Goal: Information Seeking & Learning: Learn about a topic

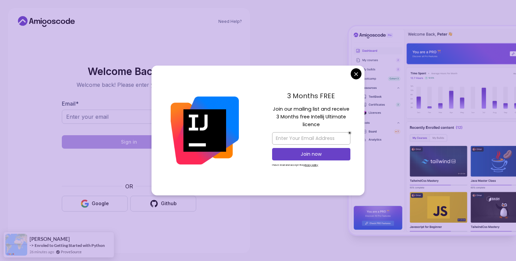
click at [355, 73] on body "Need Help? Welcome Back 👋 Welcome back! Please enter your details. Email * Sign…" at bounding box center [258, 130] width 516 height 261
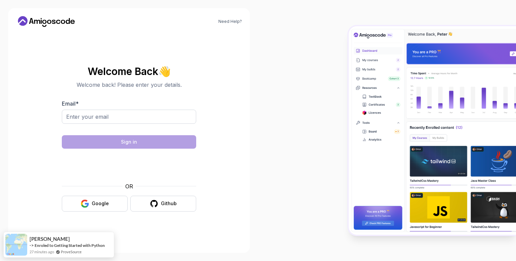
click at [163, 109] on div "Email *" at bounding box center [129, 115] width 134 height 32
click at [153, 122] on input "Email *" at bounding box center [129, 116] width 134 height 14
click at [154, 112] on input "Email *" at bounding box center [129, 116] width 134 height 14
type input "vinaygoud6281@gmail.com"
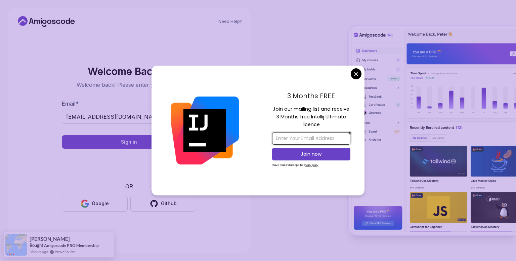
click at [282, 140] on input "email" at bounding box center [311, 138] width 78 height 12
type input "vinaygoud6281@gmail.com"
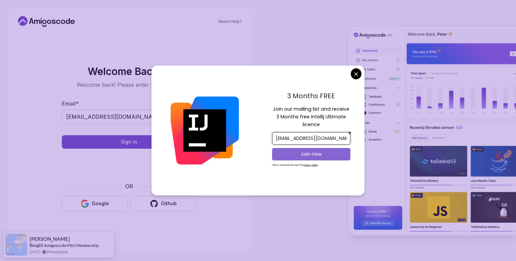
click at [316, 154] on p "Join now" at bounding box center [310, 153] width 63 height 7
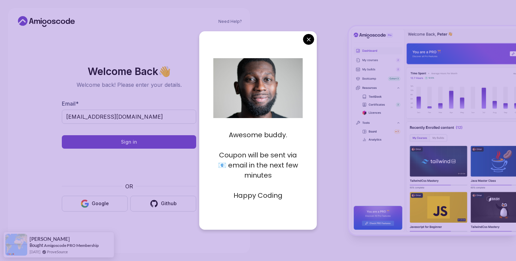
click at [307, 39] on body "Need Help? Welcome Back 👋 Welcome back! Please enter your details. Email * vina…" at bounding box center [258, 130] width 516 height 261
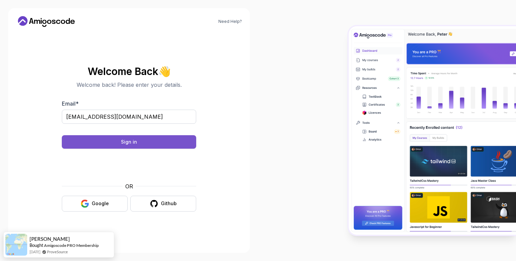
click at [169, 138] on button "Sign in" at bounding box center [129, 141] width 134 height 13
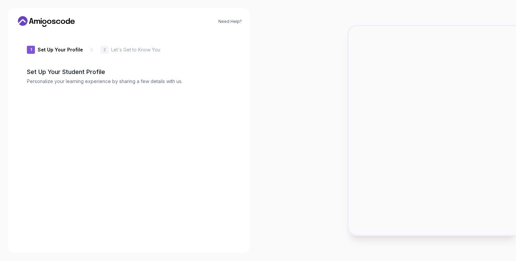
type input "silenthummingbird79428"
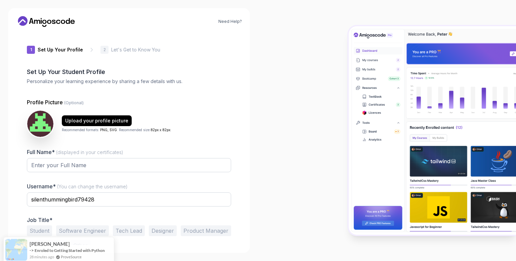
scroll to position [19, 0]
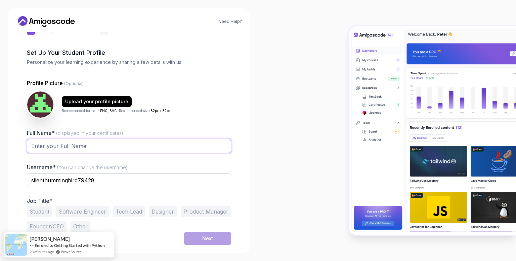
click at [168, 143] on input "Full Name* (displayed in your certificates)" at bounding box center [129, 146] width 204 height 14
type input "Vinay goud"
click at [44, 210] on button "Student" at bounding box center [39, 211] width 25 height 11
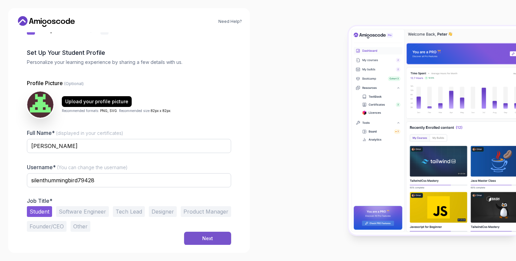
click at [203, 237] on div "Next" at bounding box center [207, 238] width 11 height 7
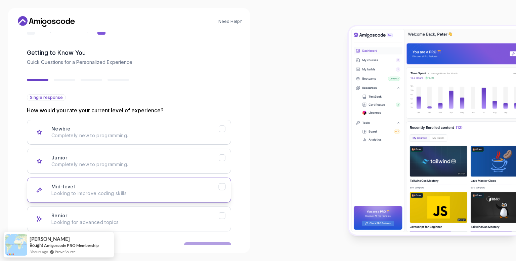
click at [118, 185] on div "Mid-level Looking to improve coding skills." at bounding box center [134, 189] width 167 height 13
click at [199, 243] on button "Next" at bounding box center [207, 248] width 47 height 13
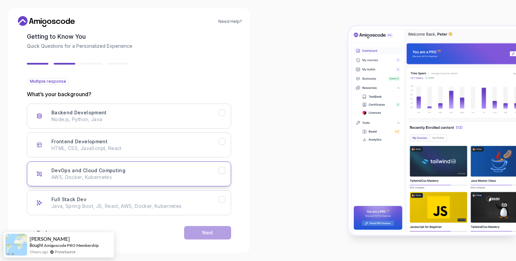
scroll to position [40, 0]
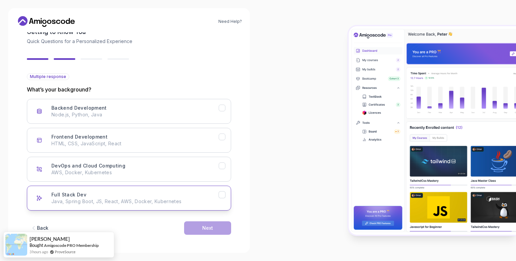
click at [154, 199] on p "Java, Spring Boot, JS, React, AWS, Docker, Kubernetes" at bounding box center [134, 201] width 167 height 7
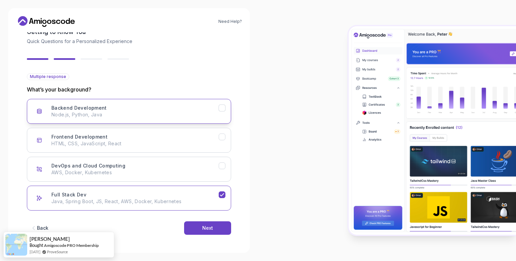
click at [133, 118] on button "Backend Development Node.js, Python, Java" at bounding box center [129, 111] width 204 height 25
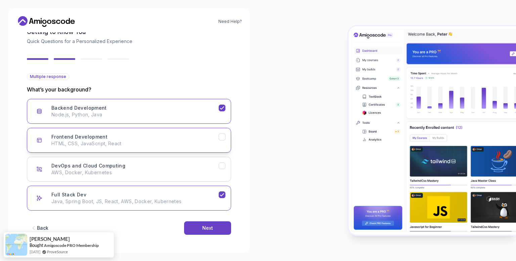
click at [193, 148] on button "Frontend Development HTML, CSS, JavaScript, React" at bounding box center [129, 140] width 204 height 25
click at [223, 230] on button "Next" at bounding box center [207, 227] width 47 height 13
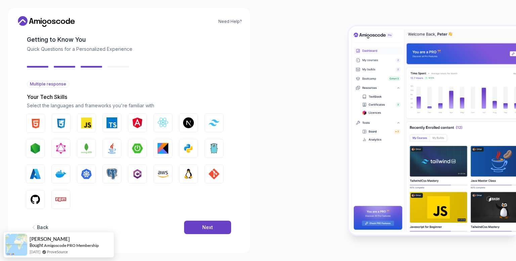
scroll to position [32, 0]
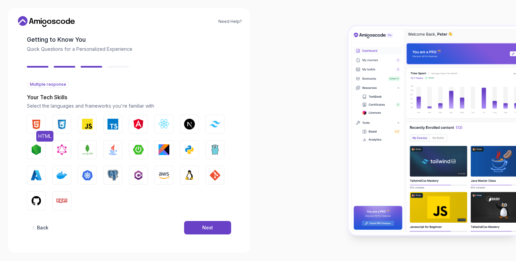
click at [43, 121] on button "HTML" at bounding box center [36, 124] width 19 height 19
click at [62, 121] on img "button" at bounding box center [61, 124] width 11 height 11
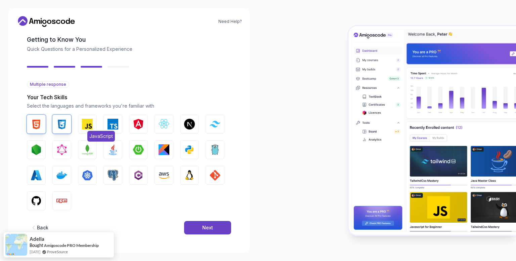
click at [93, 124] on button "JavaScript" at bounding box center [87, 124] width 19 height 19
click at [112, 148] on img "button" at bounding box center [112, 149] width 11 height 11
click at [216, 224] on button "Next" at bounding box center [207, 227] width 47 height 13
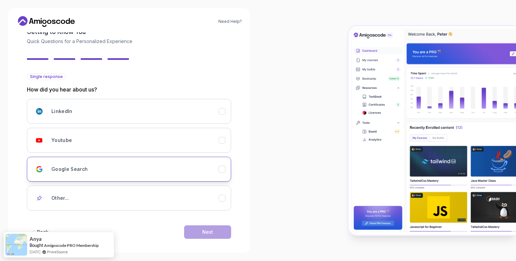
scroll to position [44, 0]
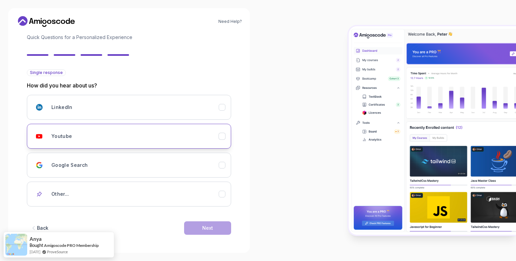
click at [138, 137] on div "Youtube" at bounding box center [134, 135] width 167 height 13
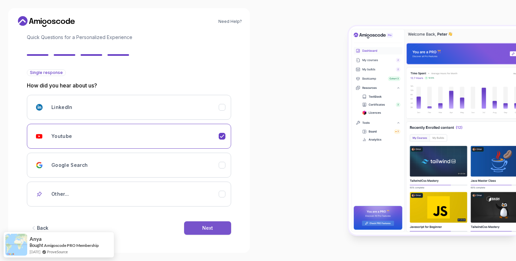
click at [219, 222] on button "Next" at bounding box center [207, 227] width 47 height 13
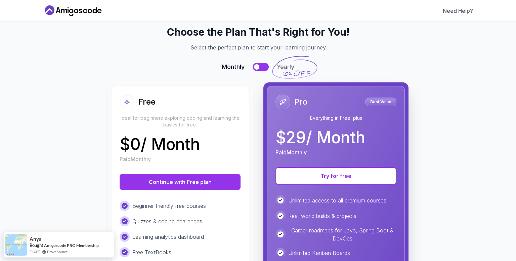
scroll to position [34, 0]
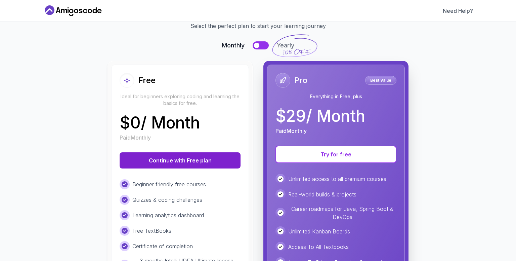
click at [192, 156] on button "Continue with Free plan" at bounding box center [180, 160] width 121 height 16
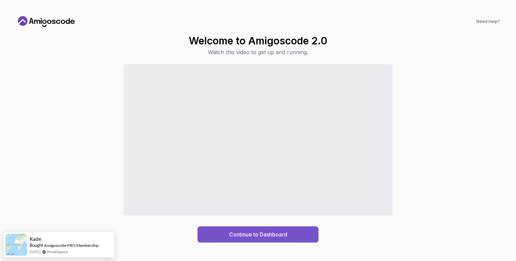
click at [257, 232] on div "Continue to Dashboard" at bounding box center [258, 234] width 58 height 8
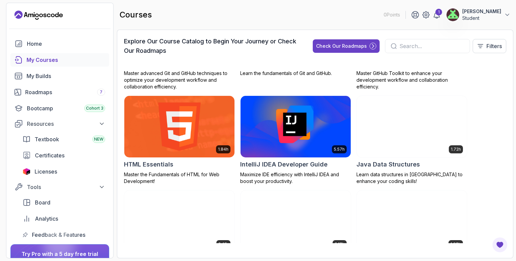
scroll to position [437, 0]
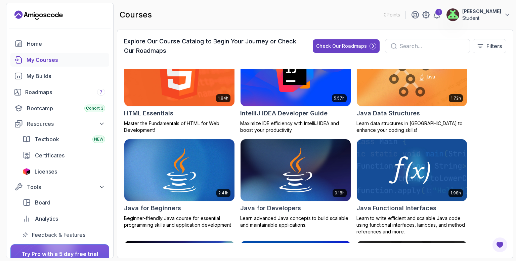
click at [427, 48] on input "text" at bounding box center [431, 46] width 65 height 8
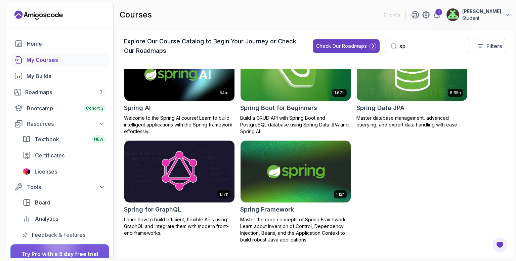
scroll to position [131, 0]
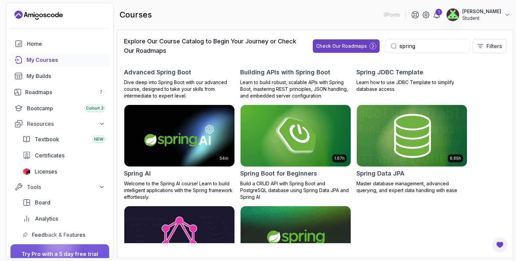
scroll to position [64, 0]
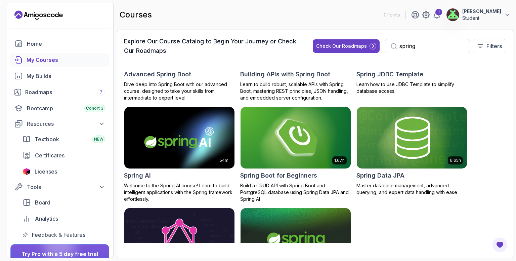
type input "spring"
click at [299, 149] on img at bounding box center [296, 137] width 116 height 65
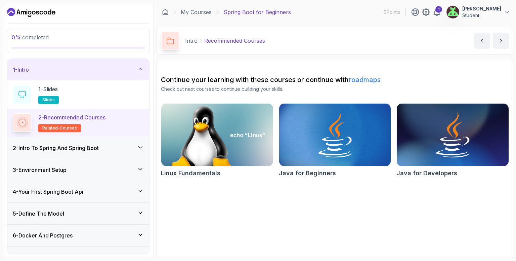
click at [102, 144] on div "2 - Intro To Spring And Spring Boot" at bounding box center [78, 148] width 131 height 8
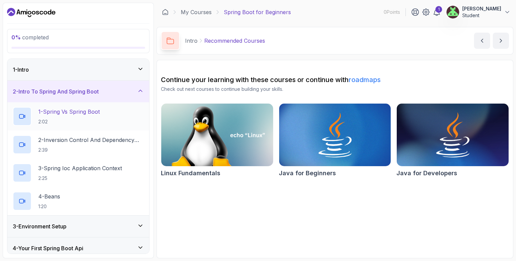
click at [78, 119] on p "2:02" at bounding box center [68, 121] width 61 height 7
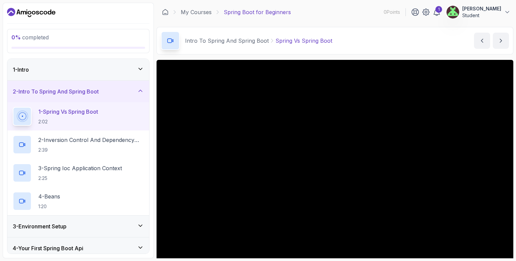
click at [99, 85] on div "2 - Intro To Spring And Spring Boot" at bounding box center [78, 91] width 142 height 21
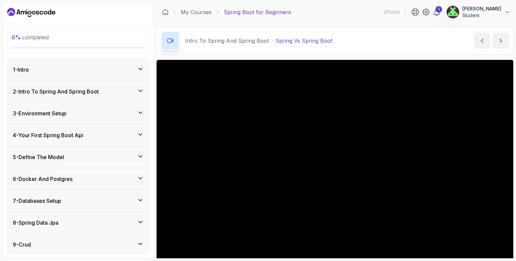
click at [138, 70] on icon at bounding box center [140, 68] width 7 height 7
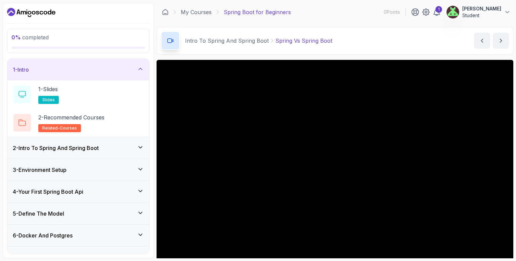
click at [111, 148] on div "2 - Intro To Spring And Spring Boot" at bounding box center [78, 148] width 131 height 8
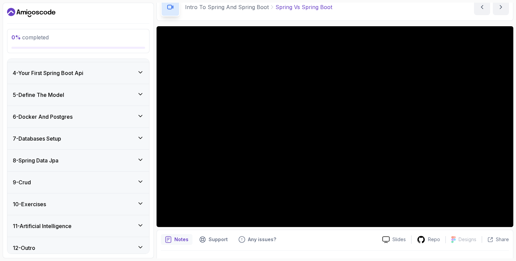
scroll to position [179, 0]
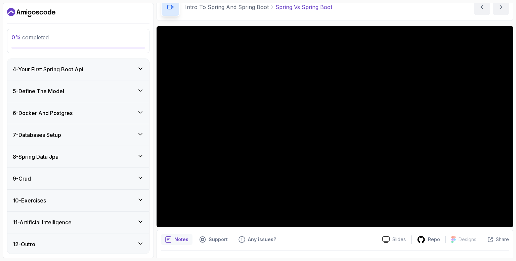
click at [141, 243] on icon at bounding box center [140, 243] width 7 height 7
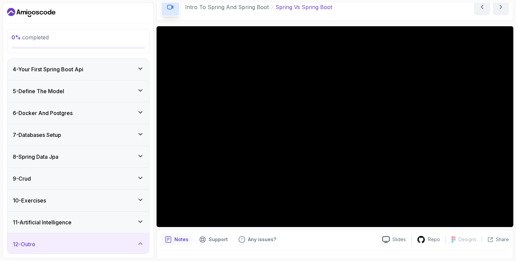
scroll to position [122, 0]
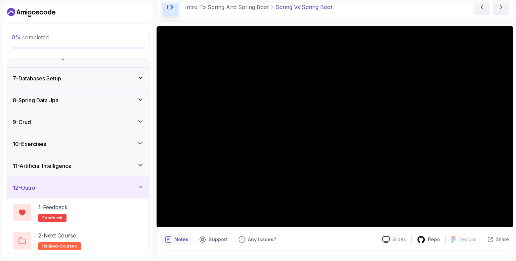
click at [141, 184] on icon at bounding box center [140, 186] width 7 height 7
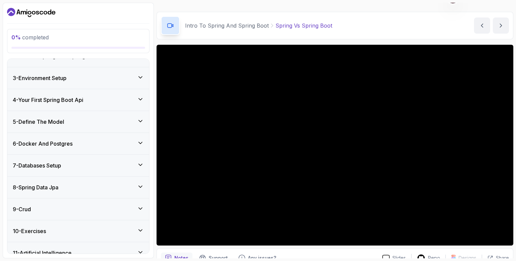
scroll to position [0, 0]
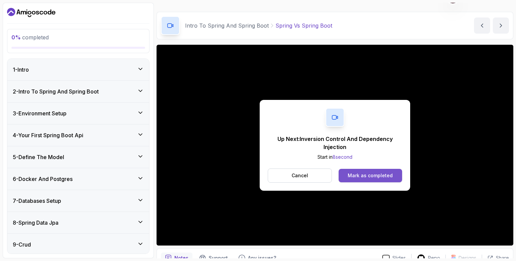
click at [381, 174] on div "Mark as completed" at bounding box center [370, 175] width 45 height 7
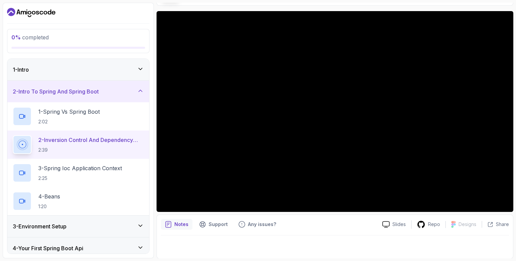
scroll to position [101, 0]
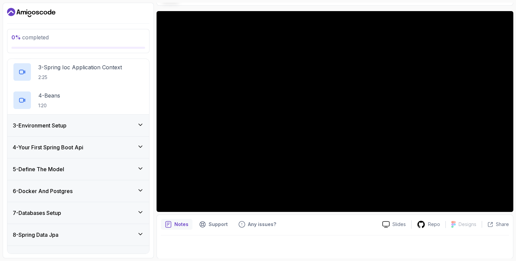
click at [142, 143] on icon at bounding box center [140, 146] width 7 height 7
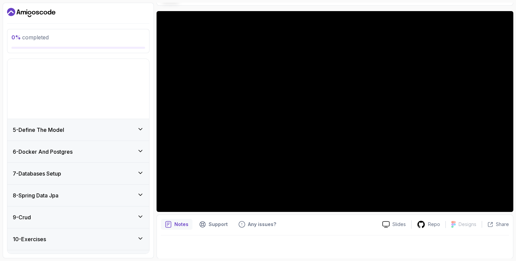
scroll to position [66, 0]
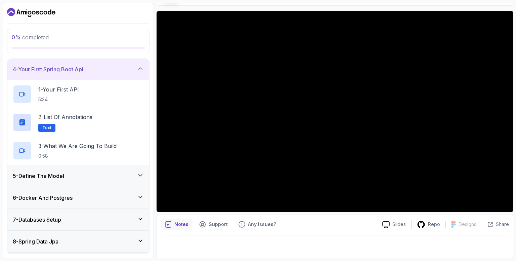
click at [140, 65] on icon at bounding box center [140, 68] width 7 height 7
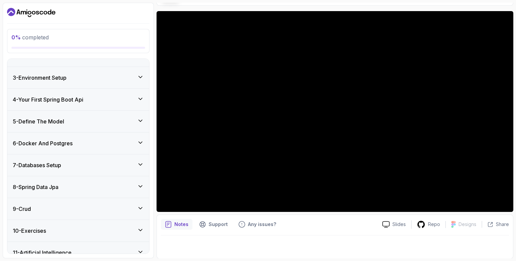
scroll to position [0, 0]
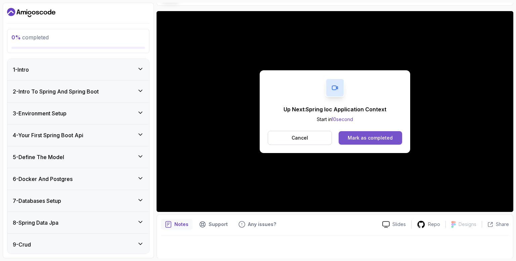
click at [381, 134] on div "Mark as completed" at bounding box center [370, 137] width 45 height 7
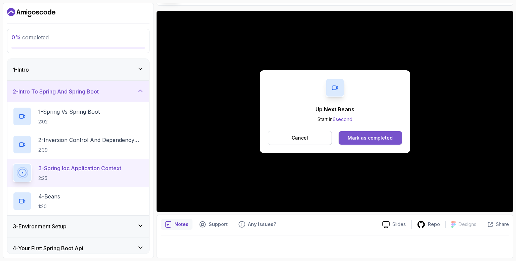
click at [348, 132] on button "Mark as completed" at bounding box center [369, 137] width 63 height 13
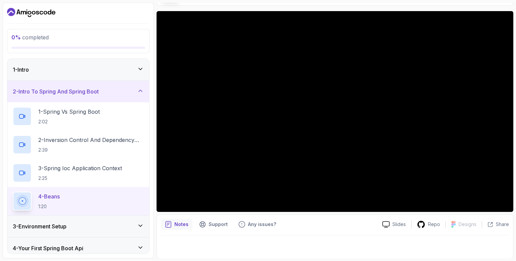
click at [91, 44] on div "0 % completed" at bounding box center [78, 40] width 134 height 15
click at [91, 41] on p "0 % completed" at bounding box center [78, 37] width 134 height 8
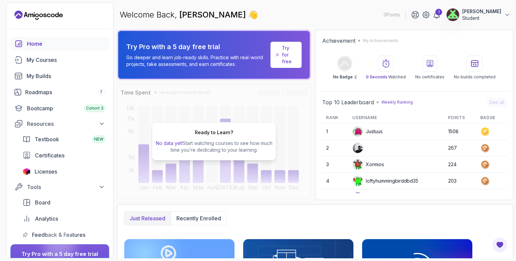
click at [249, 10] on div "Welcome Back, [PERSON_NAME] 👋 0 Points 1 [PERSON_NAME] Student" at bounding box center [315, 15] width 396 height 24
drag, startPoint x: 515, startPoint y: 0, endPoint x: 357, endPoint y: 219, distance: 270.2
click at [357, 219] on div "Just released Recently enrolled" at bounding box center [315, 218] width 382 height 14
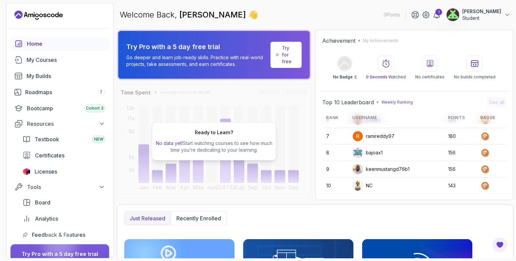
click at [66, 83] on div "Home My Courses My Builds Roadmaps 7 Bootcamp Cohort 3 Resources Textbook NEW C…" at bounding box center [59, 139] width 99 height 204
click at [61, 109] on div "Bootcamp Cohort 3" at bounding box center [66, 108] width 78 height 8
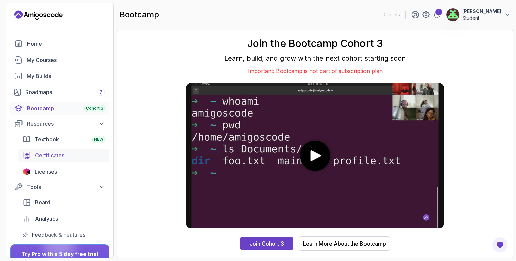
click at [64, 153] on span "Certificates" at bounding box center [50, 155] width 30 height 8
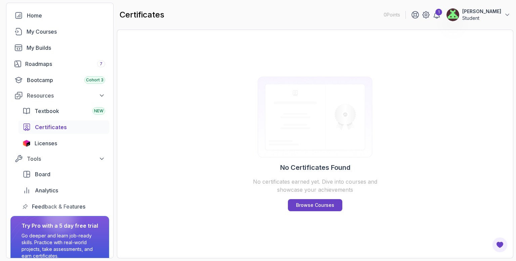
scroll to position [59, 0]
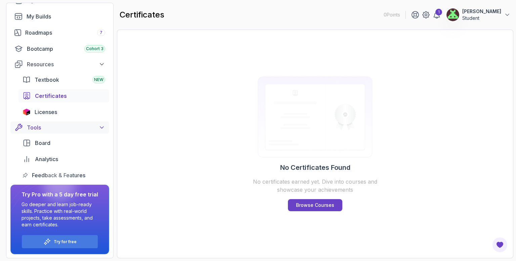
click at [101, 127] on icon at bounding box center [101, 128] width 3 height 2
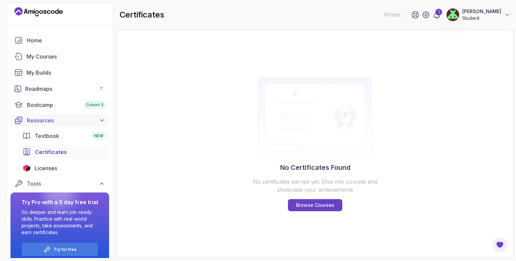
scroll to position [0, 0]
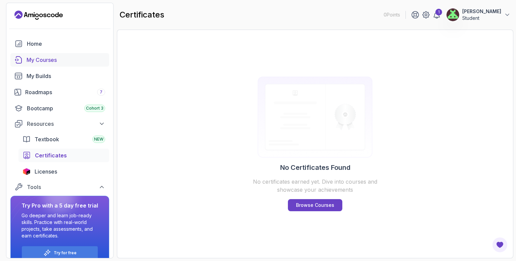
click at [52, 58] on div "My Courses" at bounding box center [66, 60] width 79 height 8
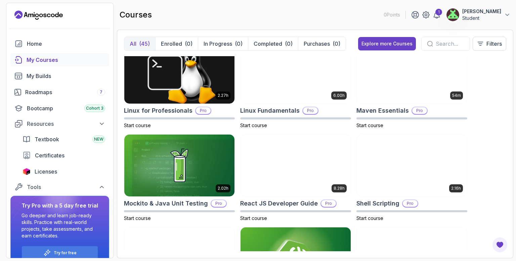
scroll to position [1041, 0]
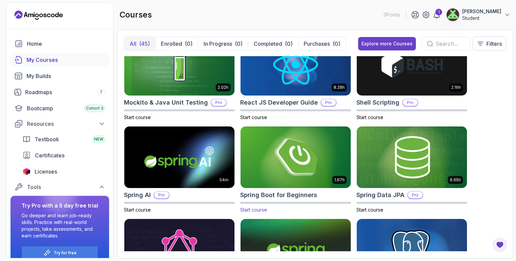
click at [308, 132] on img at bounding box center [296, 157] width 116 height 65
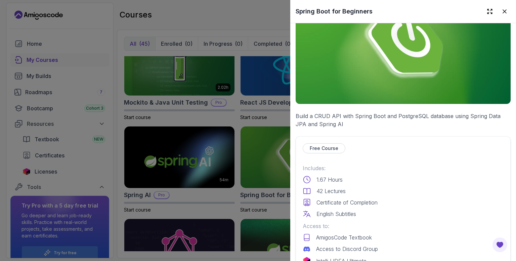
scroll to position [134, 0]
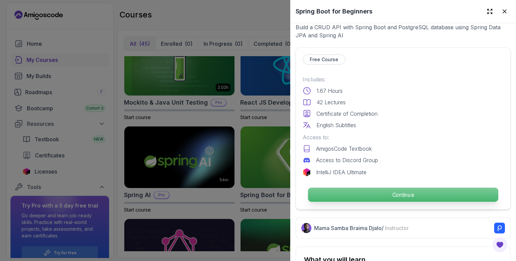
click at [381, 187] on p "Continue" at bounding box center [403, 194] width 190 height 14
click at [370, 191] on p "Continue" at bounding box center [403, 194] width 190 height 14
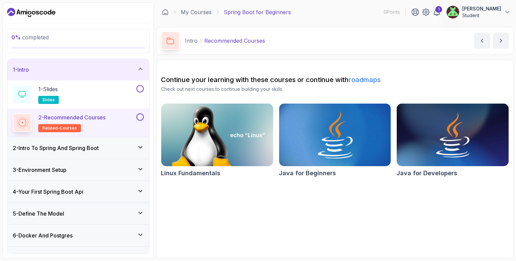
click at [345, 140] on img at bounding box center [334, 135] width 117 height 66
click at [142, 113] on button at bounding box center [139, 116] width 7 height 7
click at [141, 85] on div at bounding box center [139, 88] width 9 height 7
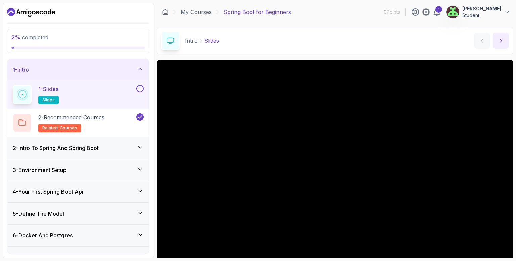
click at [503, 38] on icon "next content" at bounding box center [500, 40] width 7 height 7
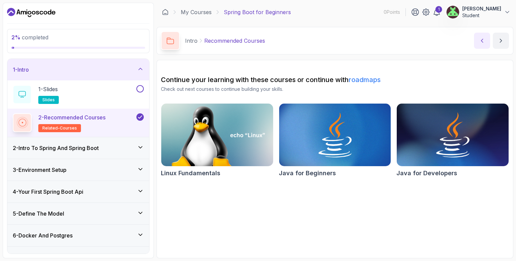
click at [486, 39] on button "previous content" at bounding box center [482, 41] width 16 height 16
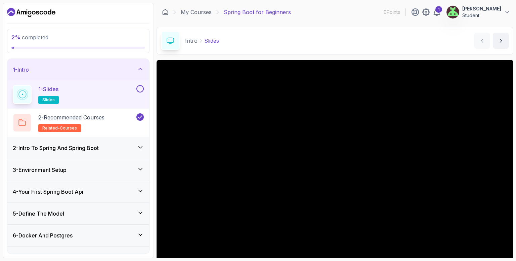
click at [46, 98] on span "slides" at bounding box center [48, 99] width 12 height 5
click at [140, 88] on button at bounding box center [139, 88] width 7 height 7
click at [140, 88] on icon at bounding box center [140, 88] width 6 height 7
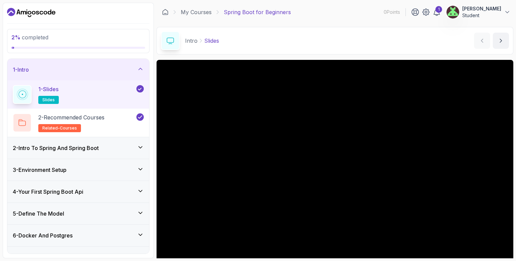
click at [140, 88] on icon at bounding box center [140, 88] width 6 height 7
click at [140, 88] on button at bounding box center [139, 88] width 7 height 7
click at [131, 148] on div "2 - Intro To Spring And Spring Boot" at bounding box center [78, 148] width 131 height 8
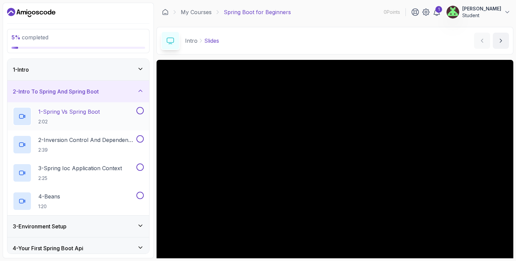
click at [139, 109] on button at bounding box center [139, 110] width 7 height 7
click at [140, 136] on button at bounding box center [139, 138] width 7 height 7
click at [141, 167] on button at bounding box center [139, 166] width 7 height 7
click at [54, 198] on p "4 - Beans" at bounding box center [49, 196] width 22 height 8
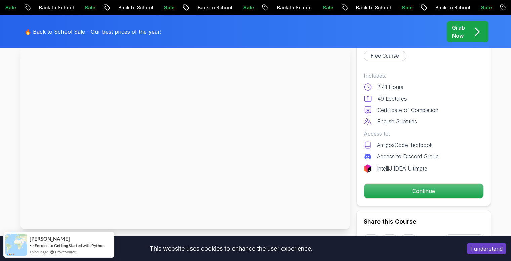
scroll to position [34, 0]
